Goal: Task Accomplishment & Management: Complete application form

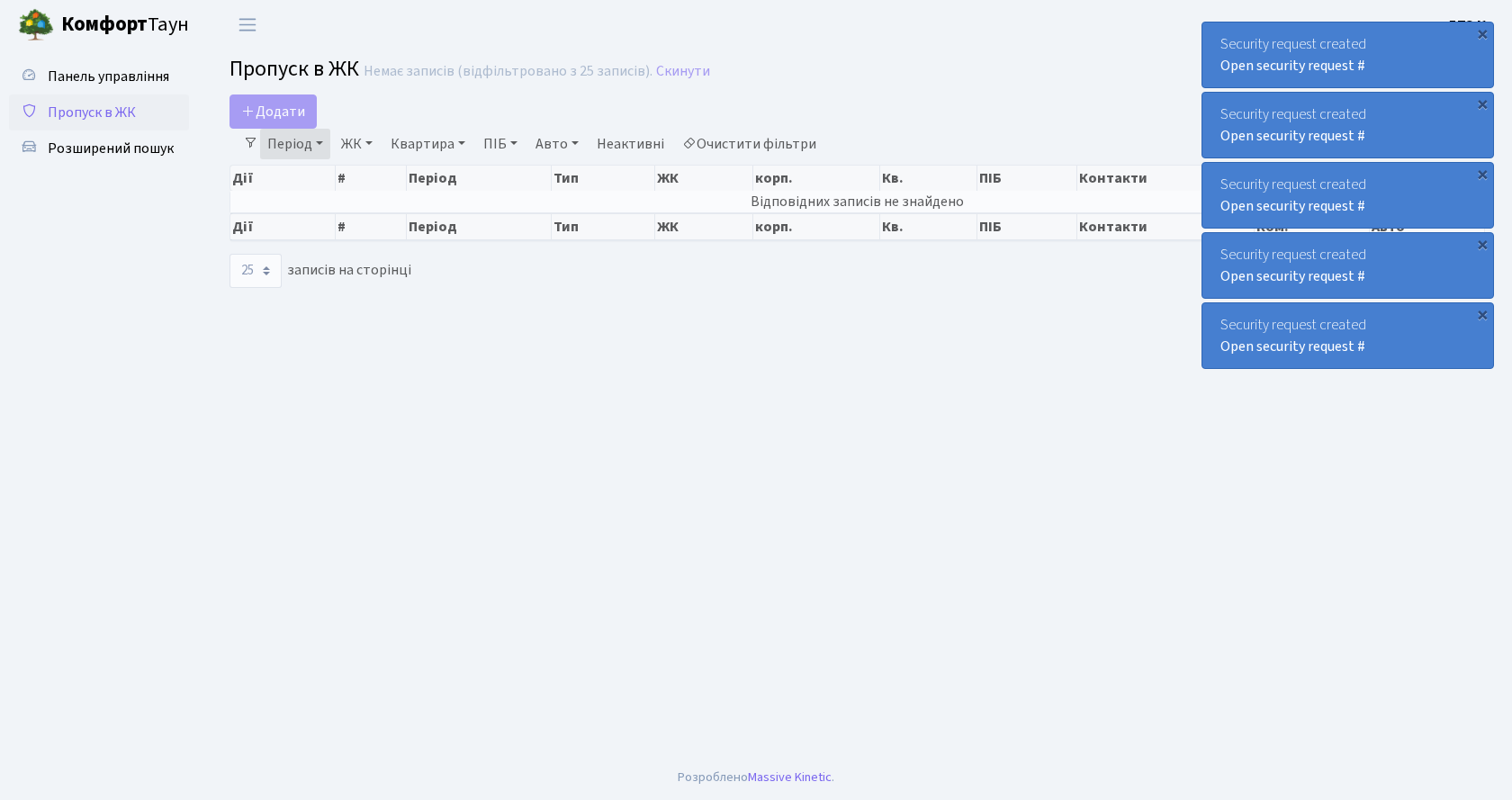
select select "25"
click at [279, 140] on link "Період" at bounding box center [294, 143] width 70 height 31
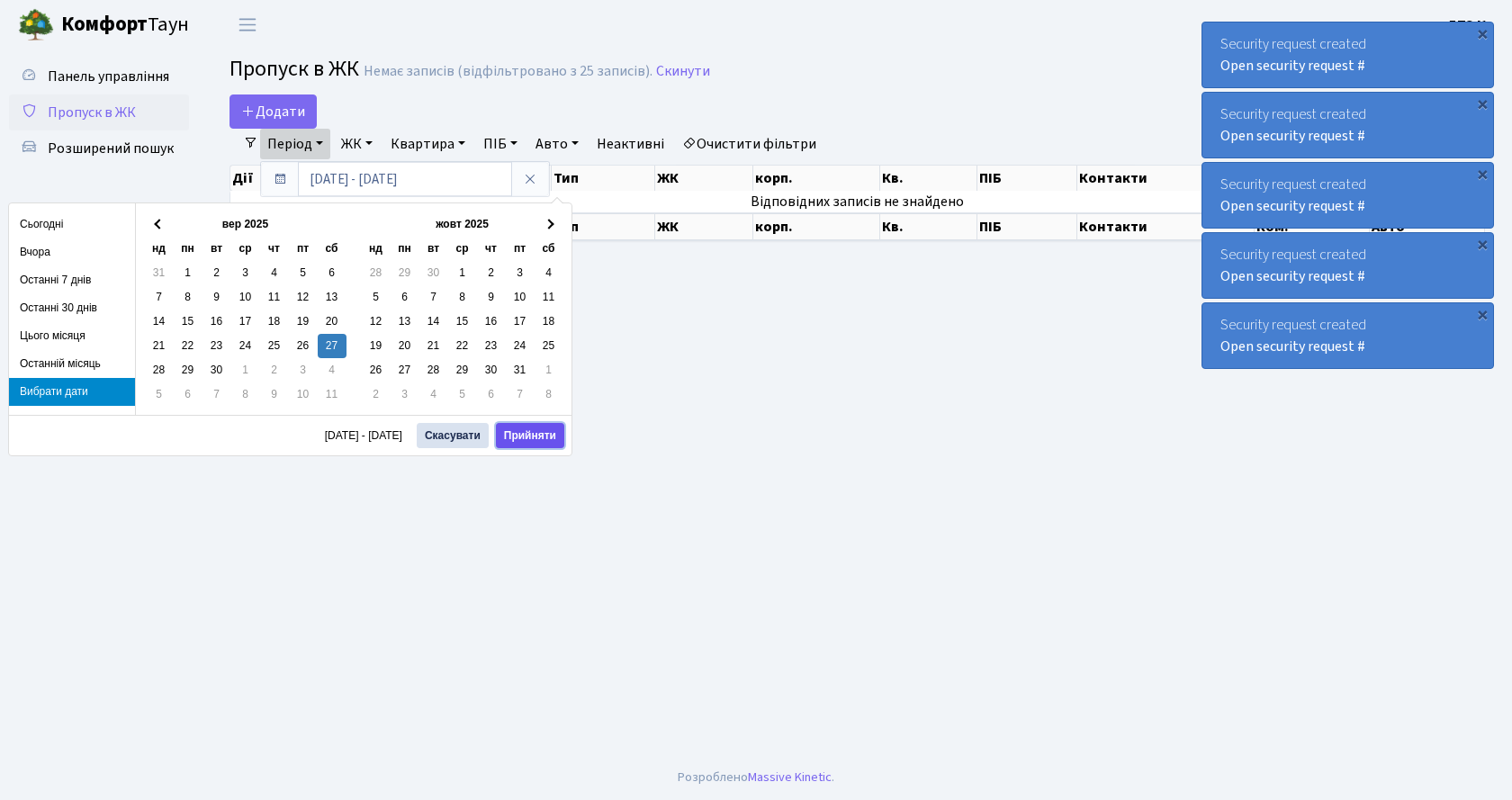
click at [524, 437] on button "Прийняти" at bounding box center [530, 435] width 68 height 25
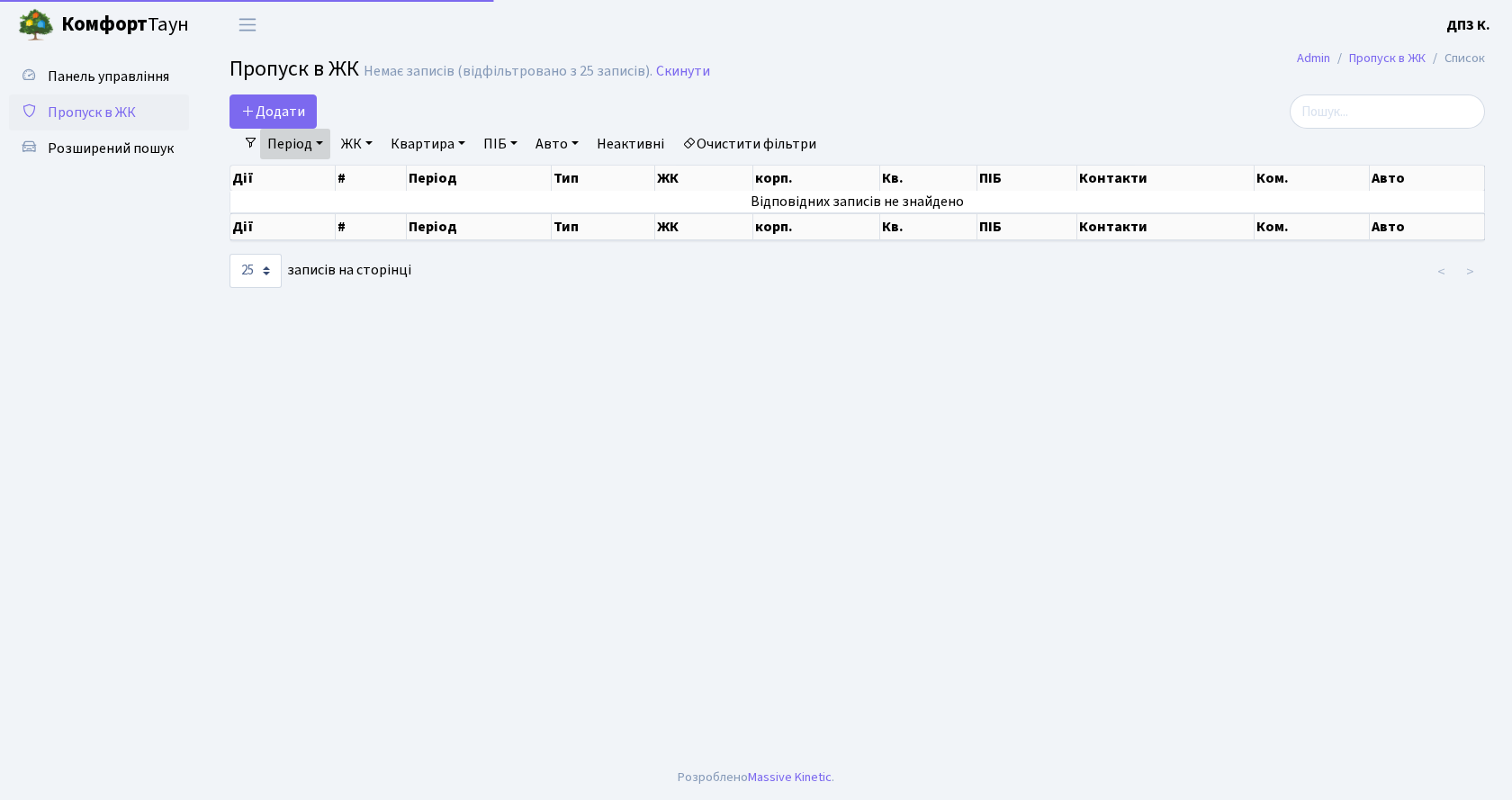
select select "25"
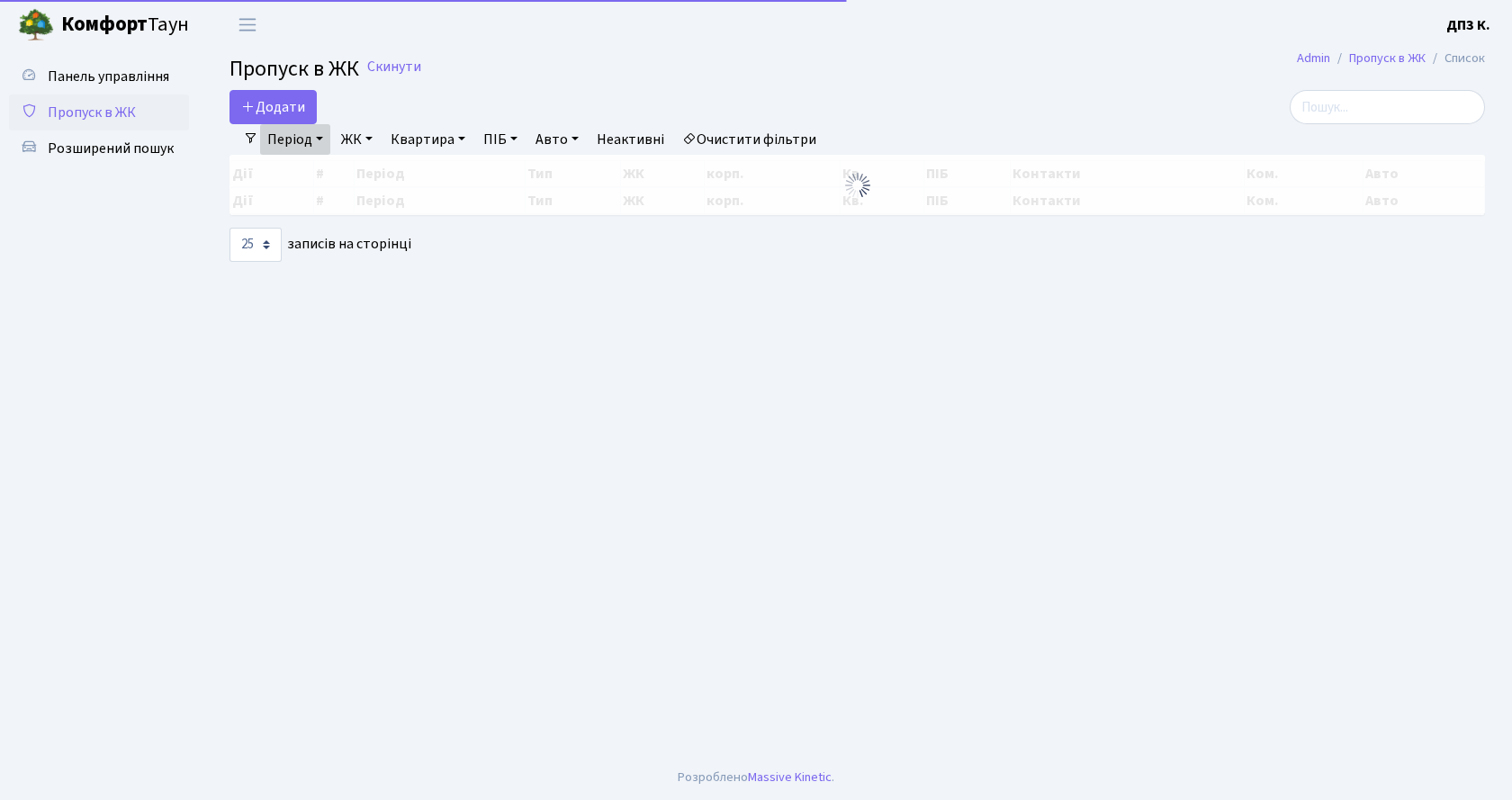
select select "25"
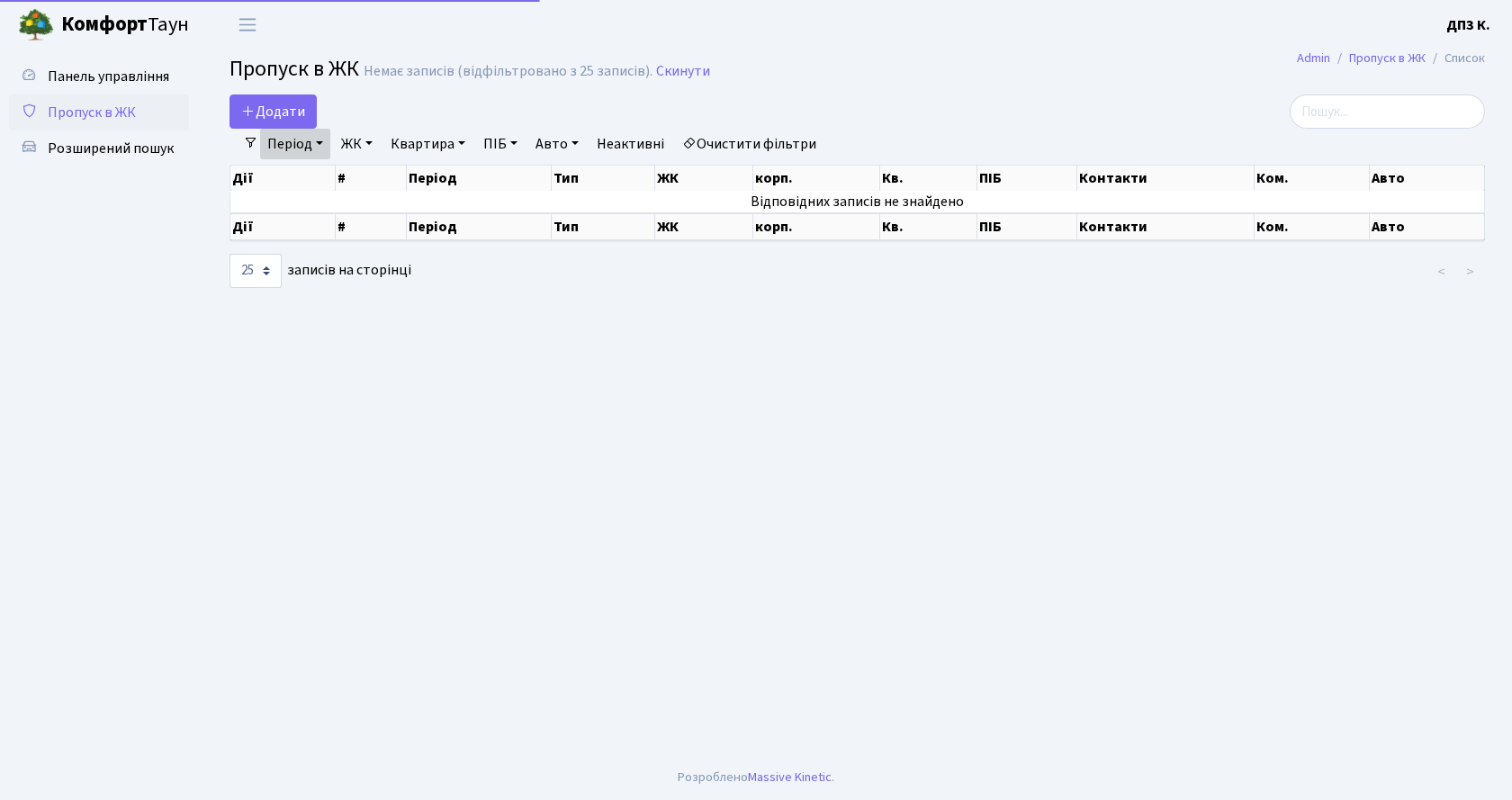
select select "25"
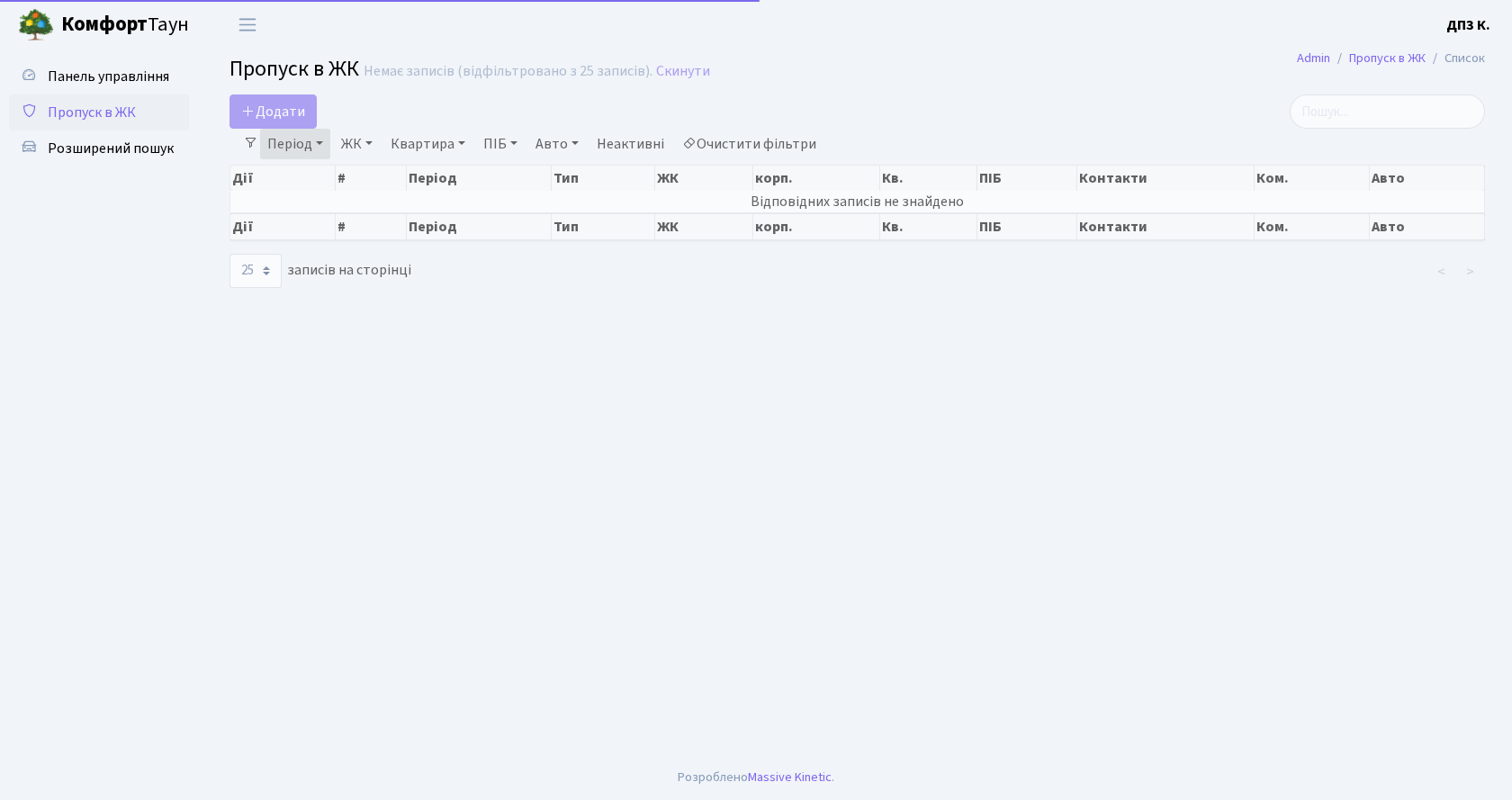
select select "25"
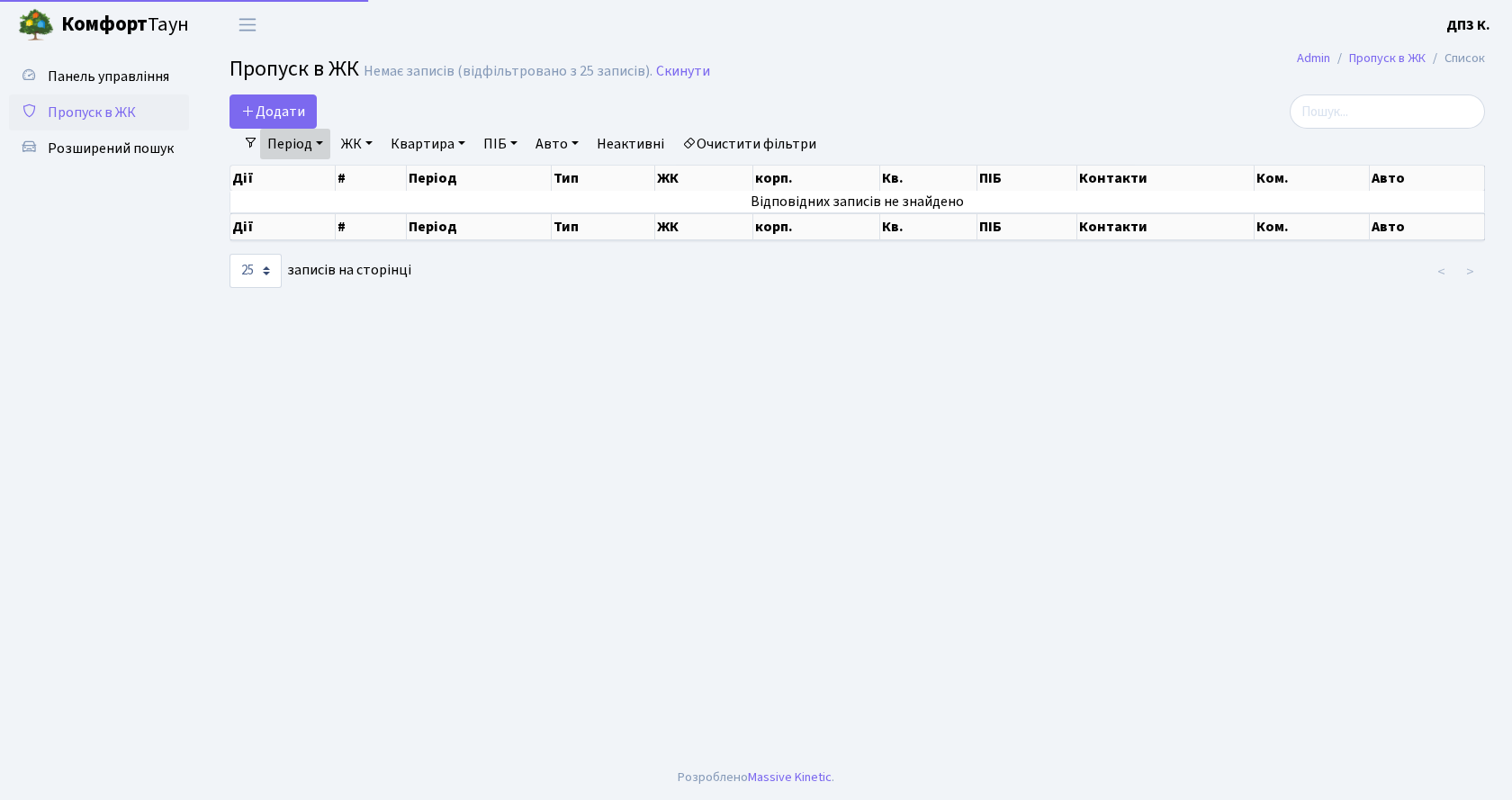
select select "25"
click at [260, 106] on span "Додати" at bounding box center [273, 111] width 64 height 20
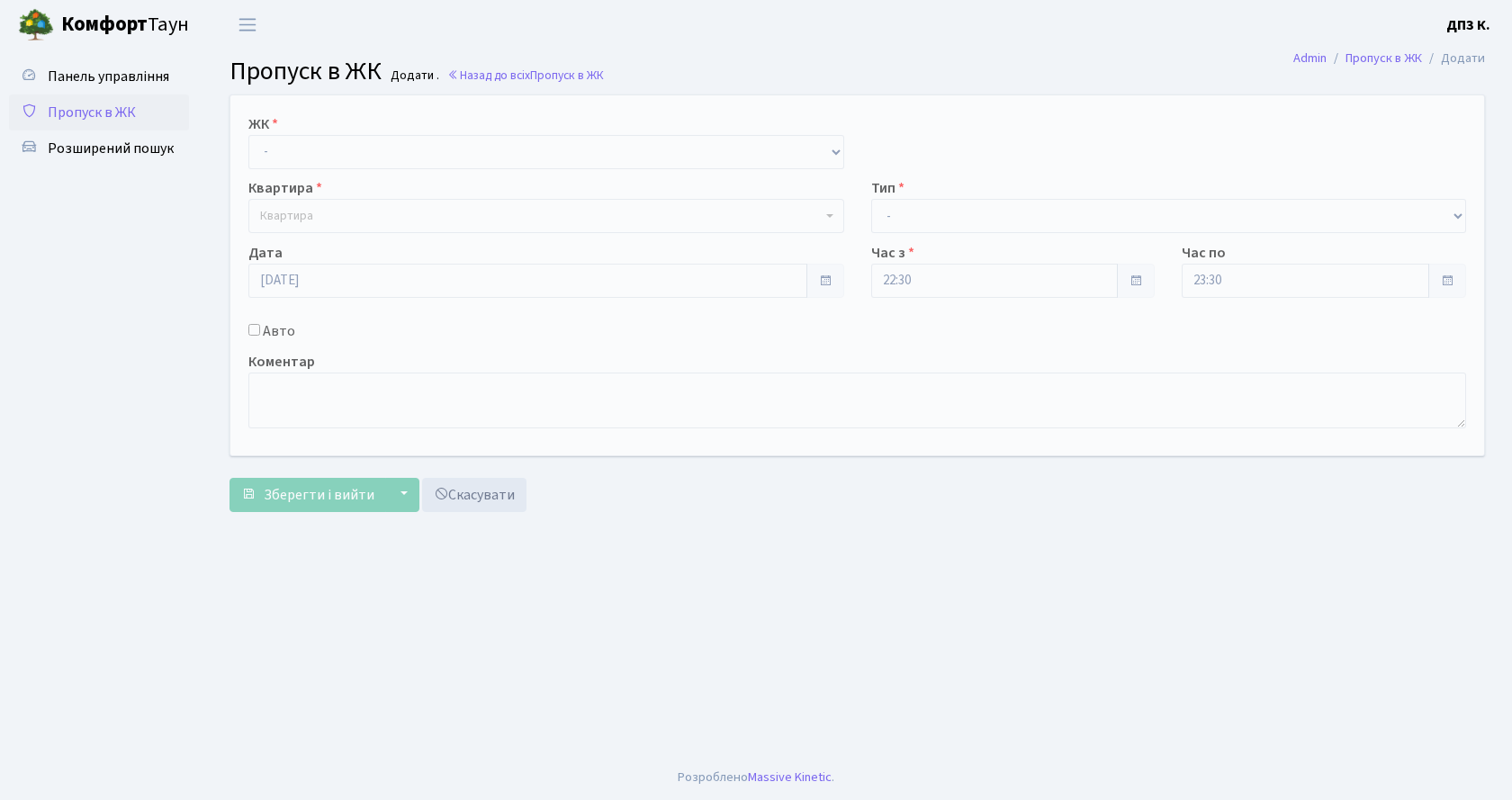
click at [91, 113] on span "Пропуск в ЖК" at bounding box center [91, 112] width 88 height 20
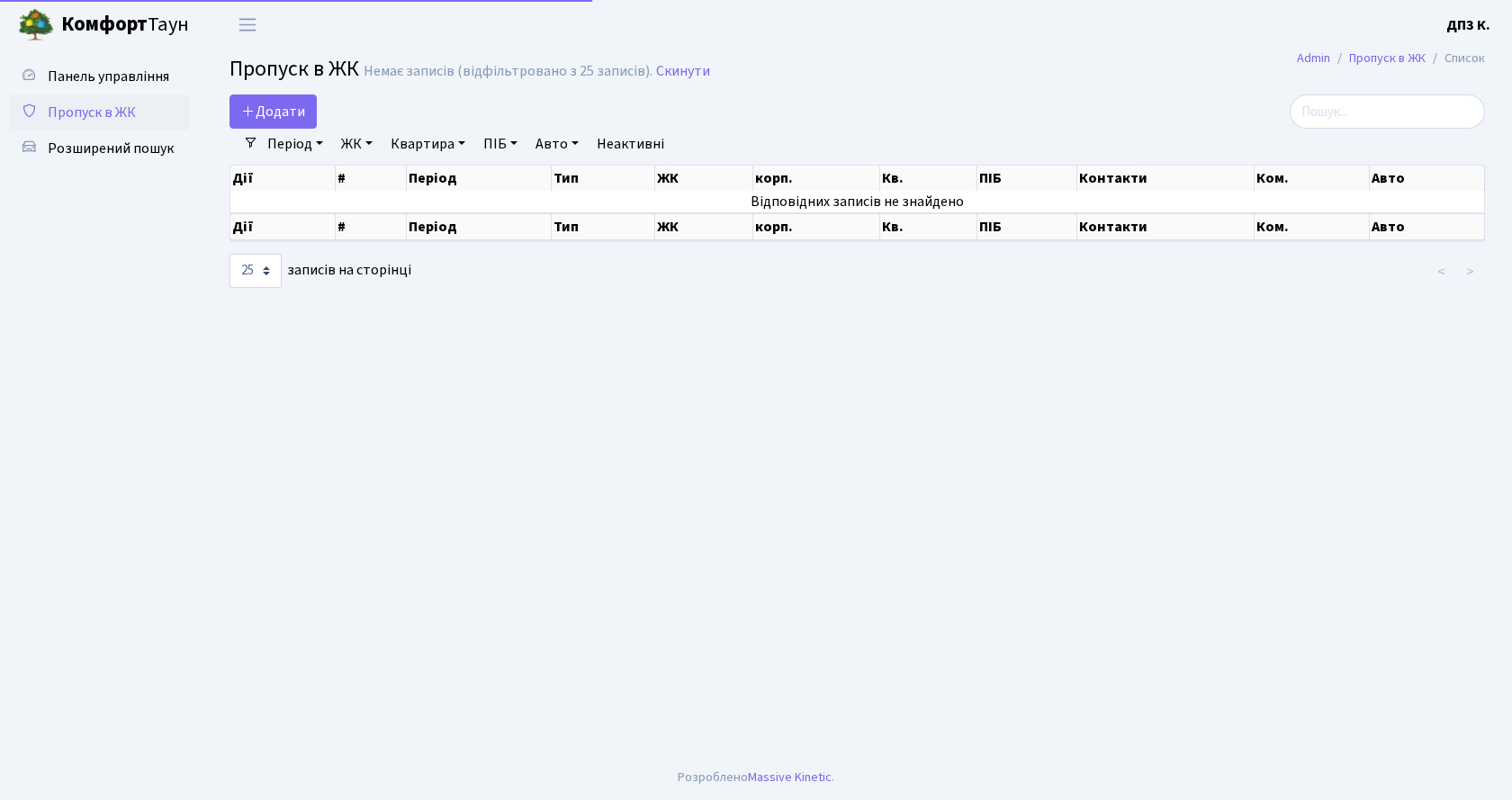
select select "25"
click at [291, 144] on link "Період" at bounding box center [294, 143] width 70 height 31
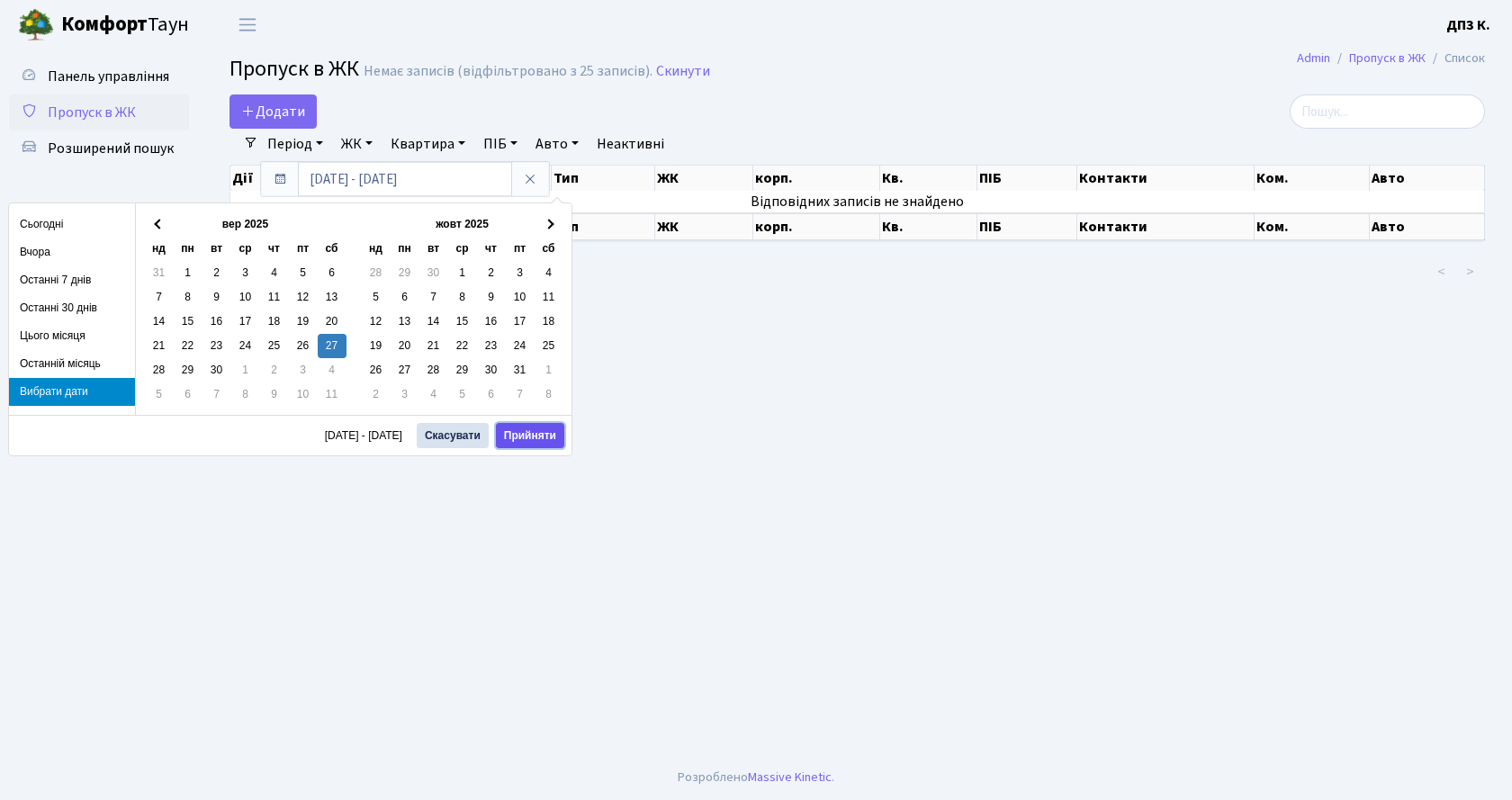
click at [542, 436] on button "Прийняти" at bounding box center [530, 435] width 68 height 25
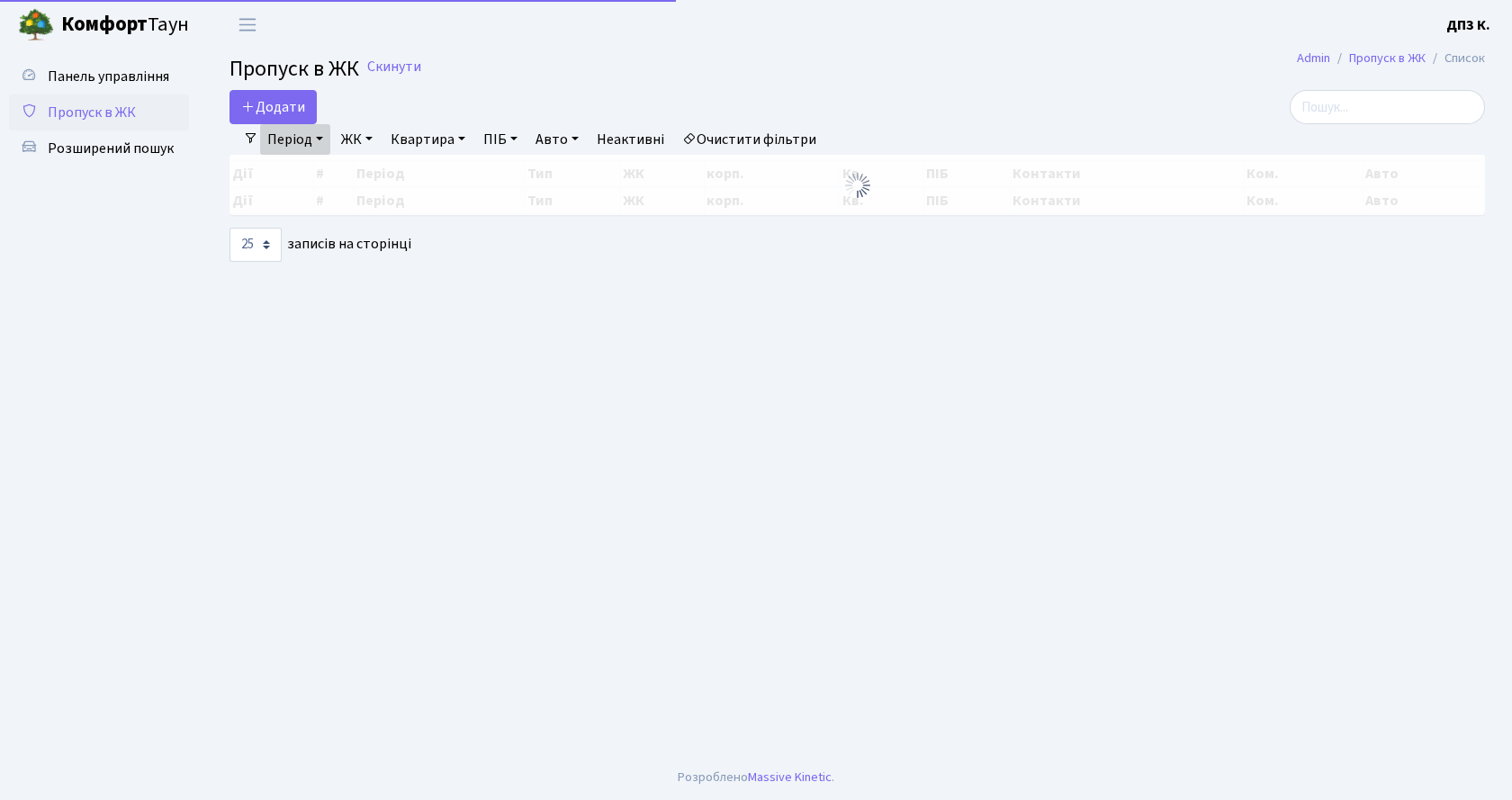
select select "25"
